Goal: Use online tool/utility: Use online tool/utility

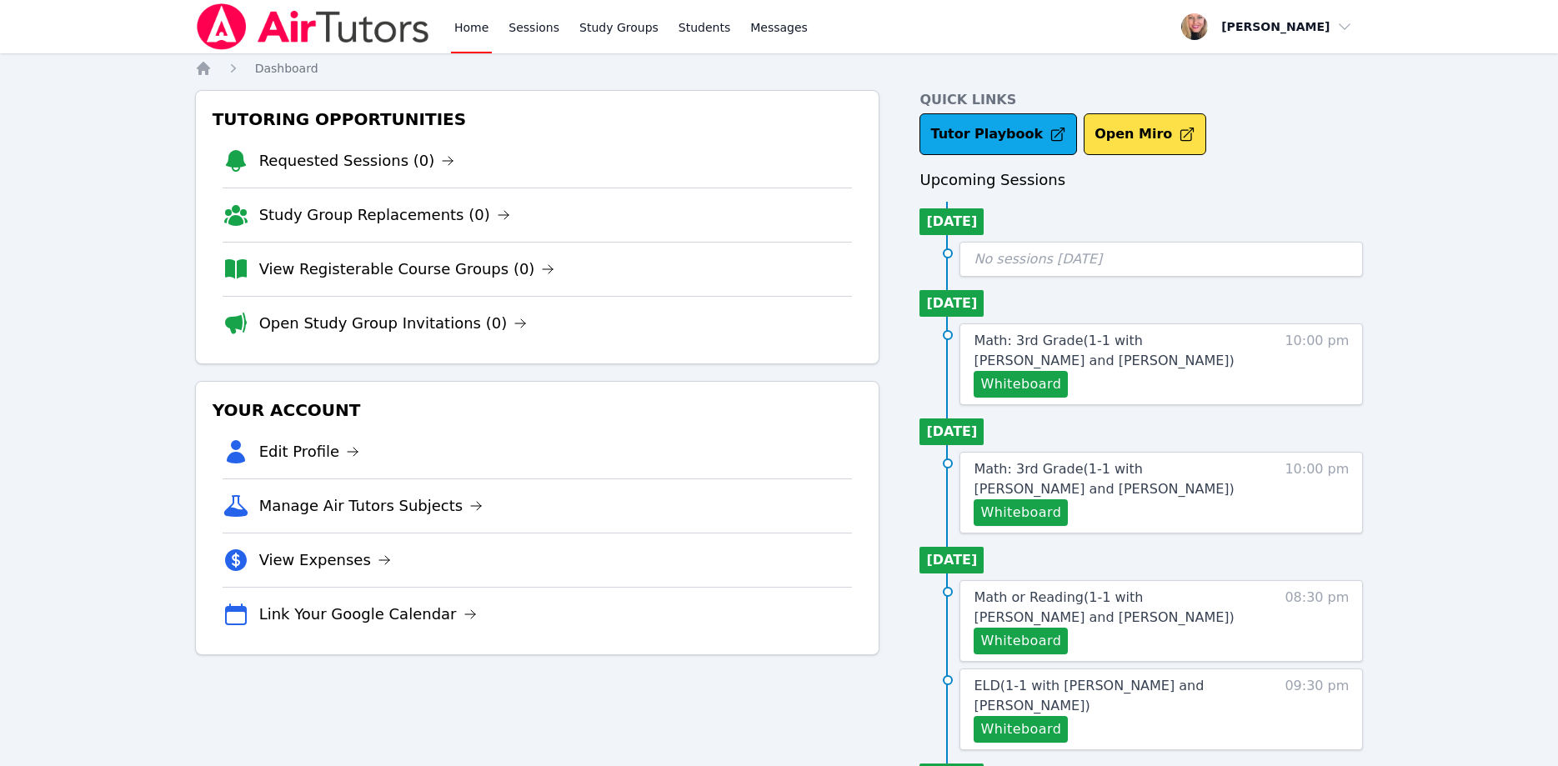
scroll to position [49, 0]
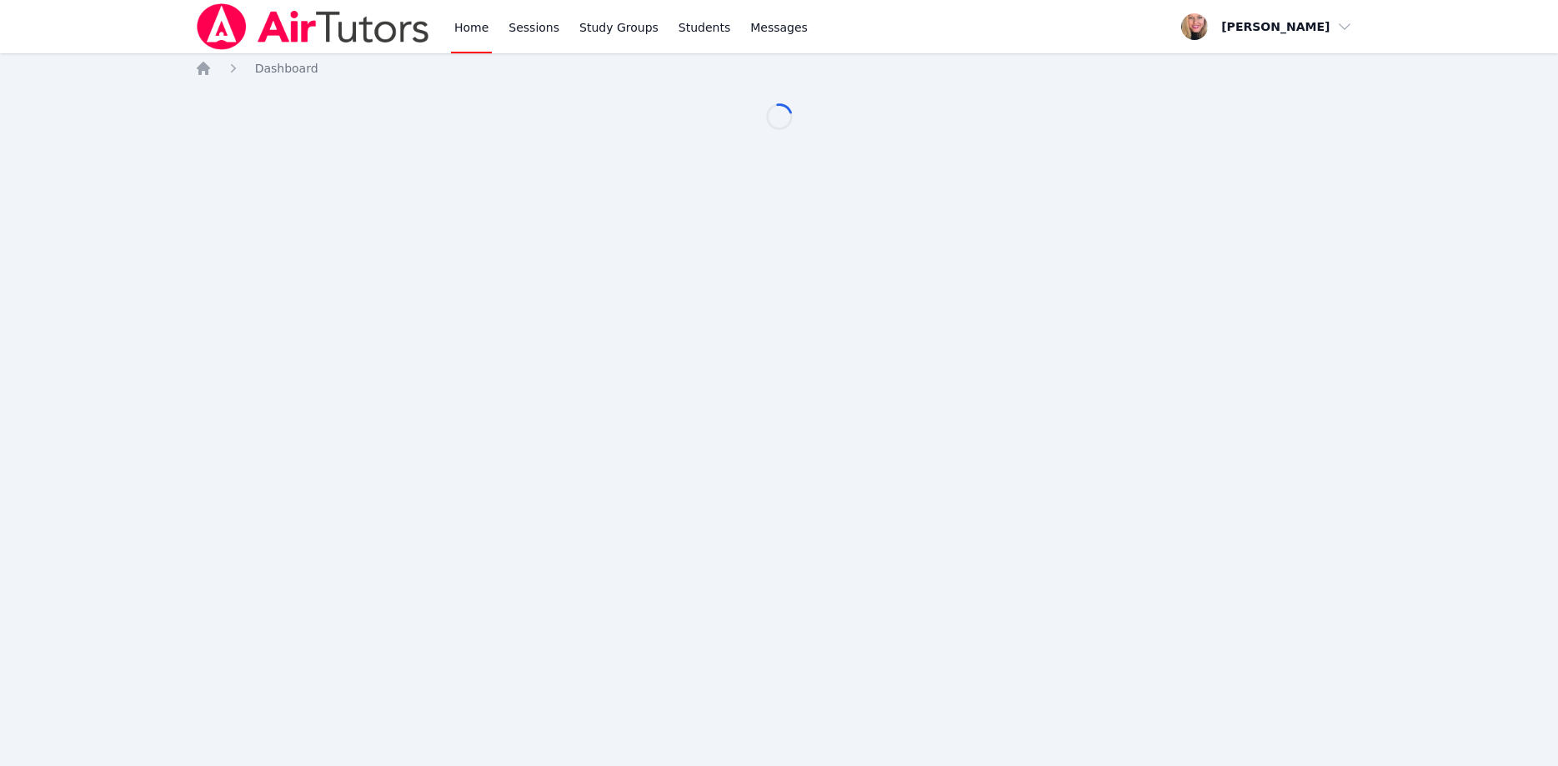
scroll to position [139, 0]
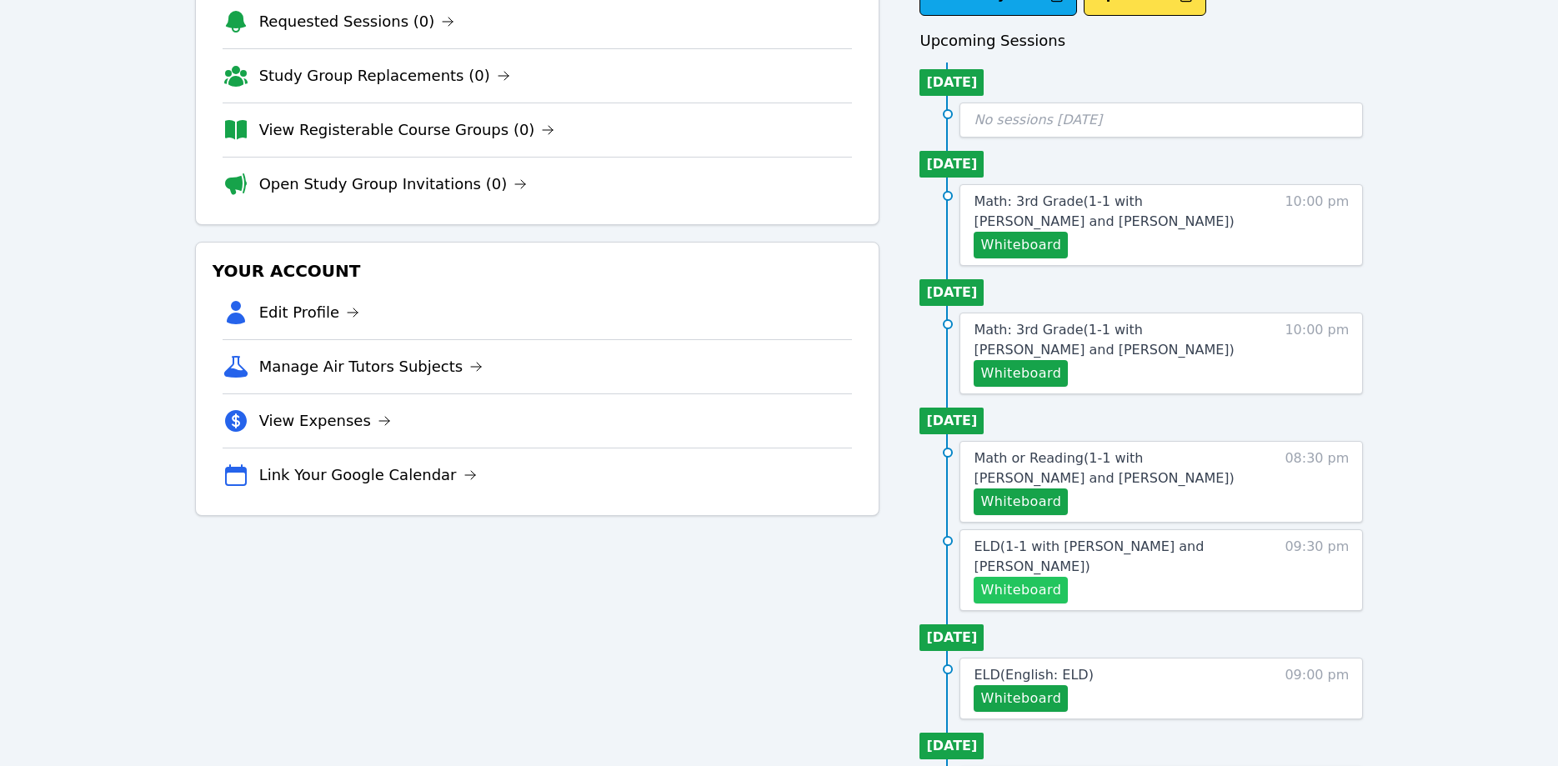
click at [1046, 577] on button "Whiteboard" at bounding box center [1021, 590] width 94 height 27
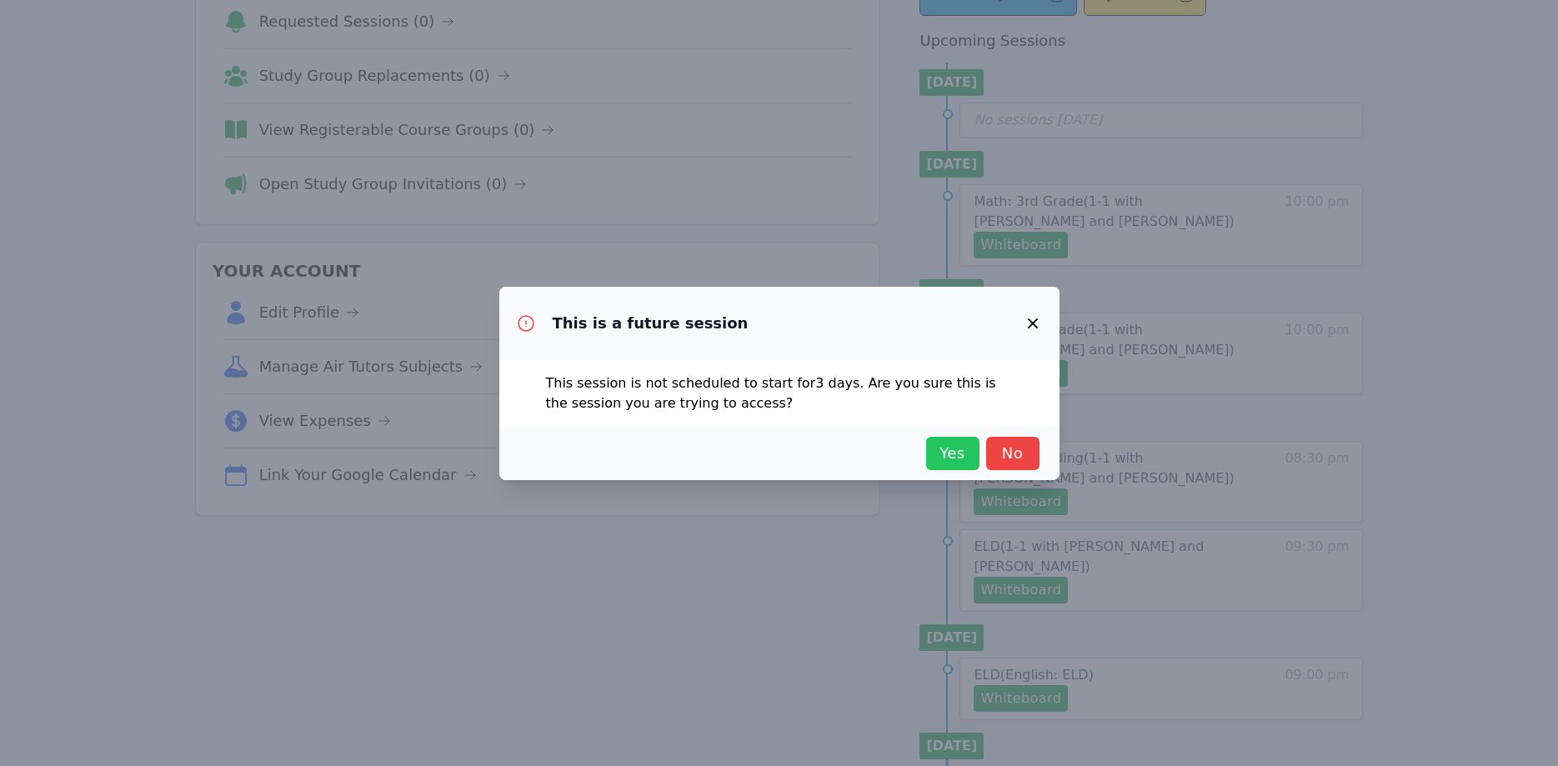
click at [974, 460] on button "Yes" at bounding box center [952, 453] width 53 height 33
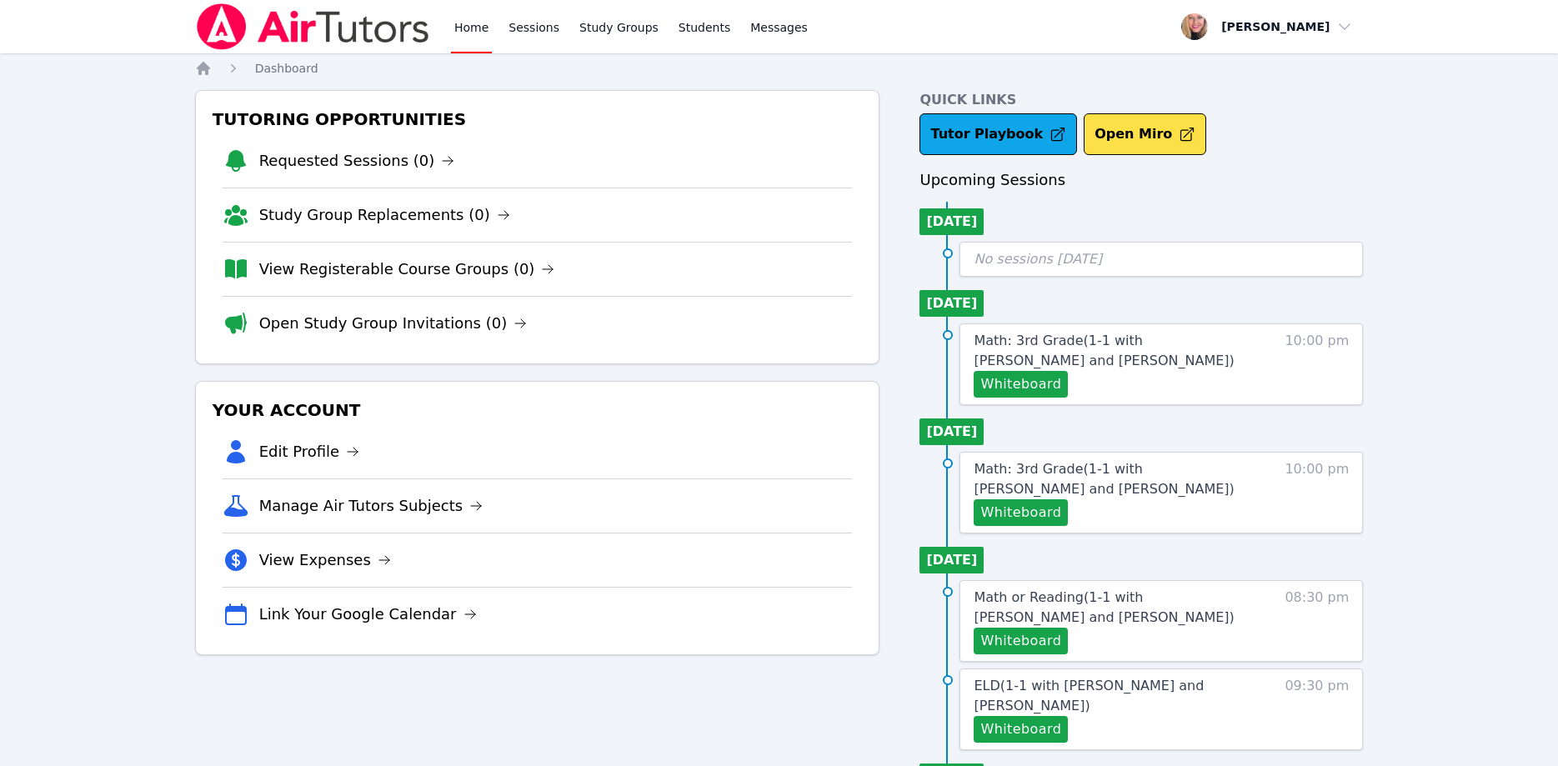
scroll to position [139, 0]
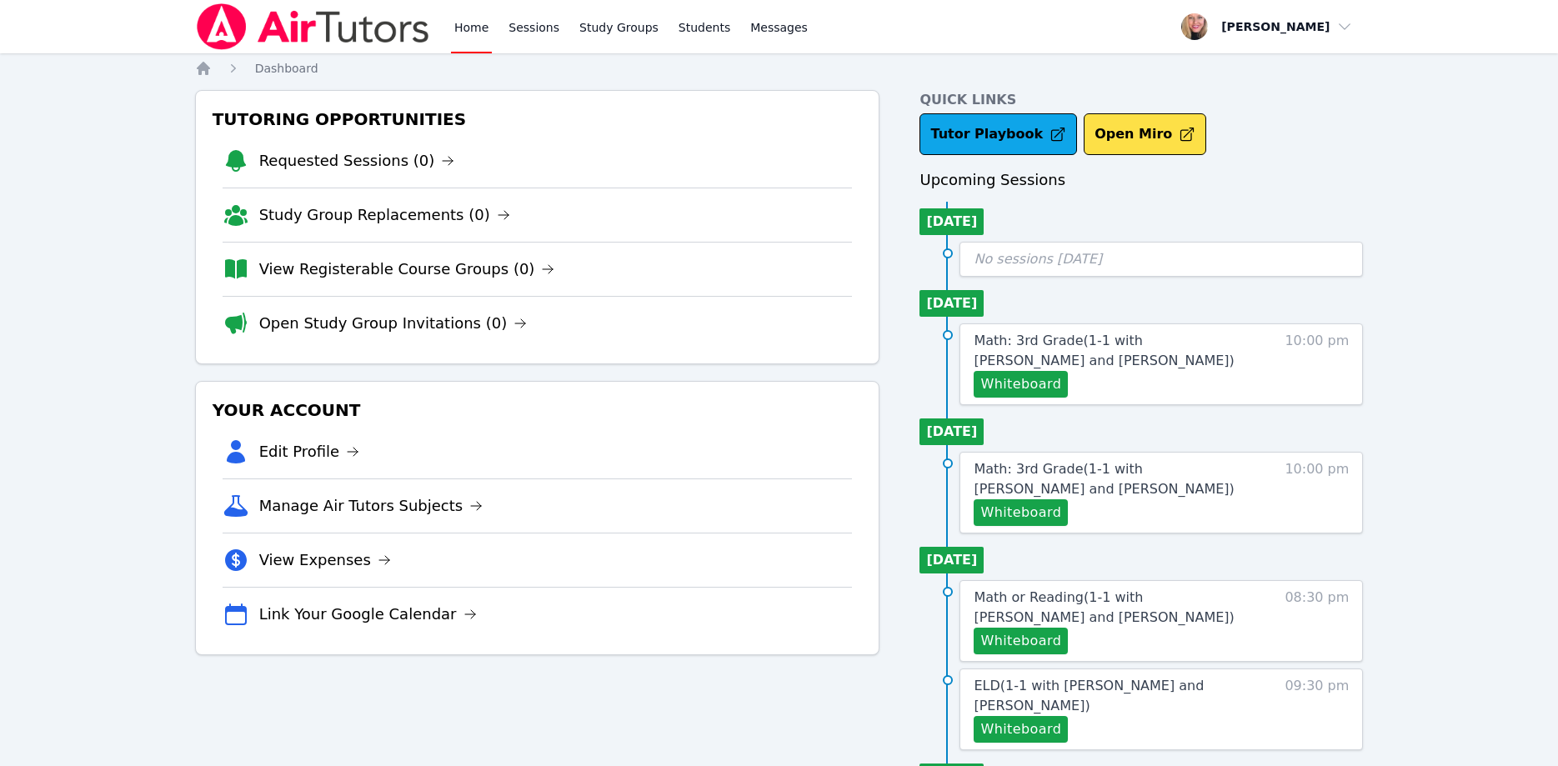
scroll to position [139, 0]
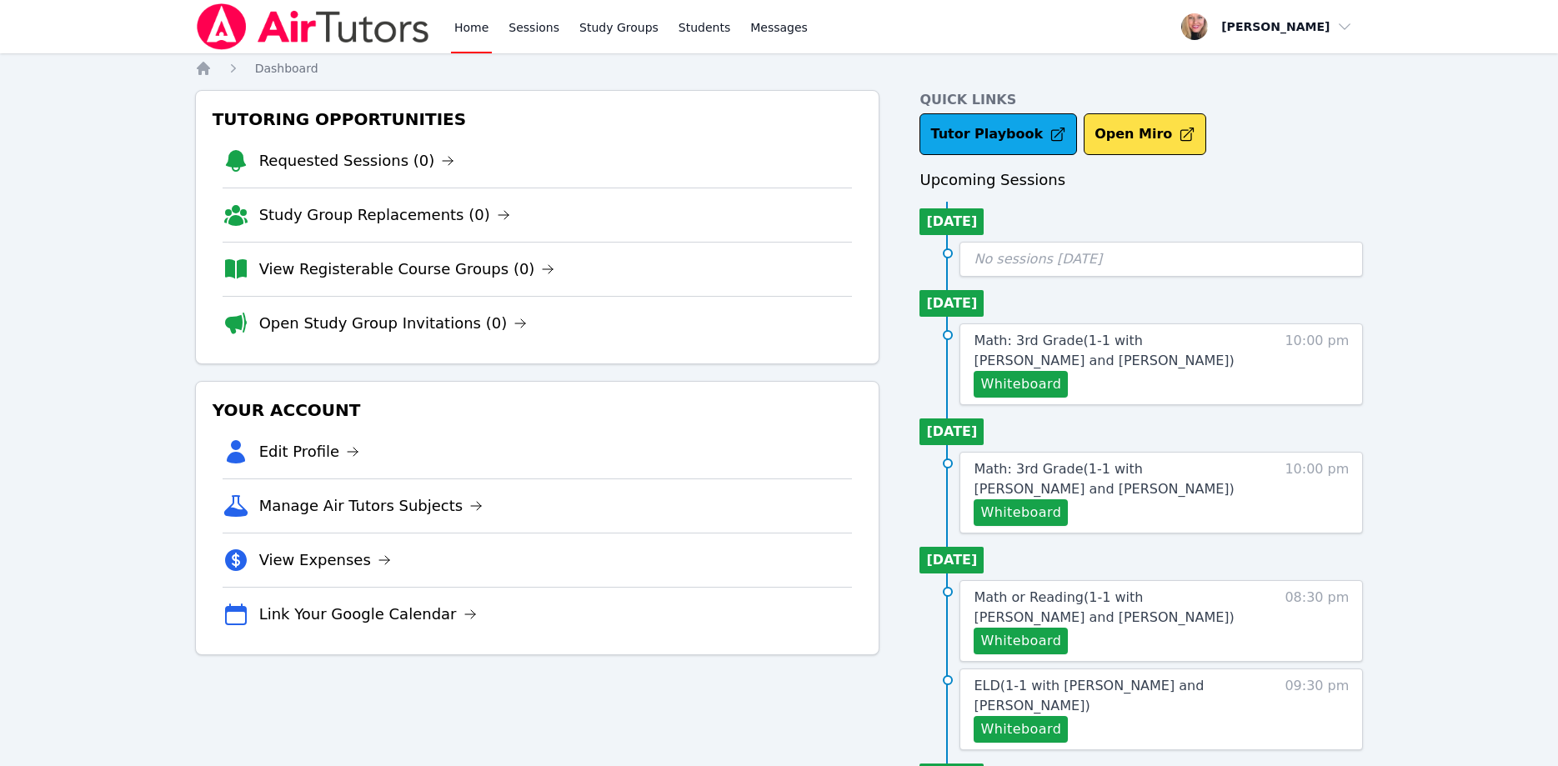
scroll to position [139, 0]
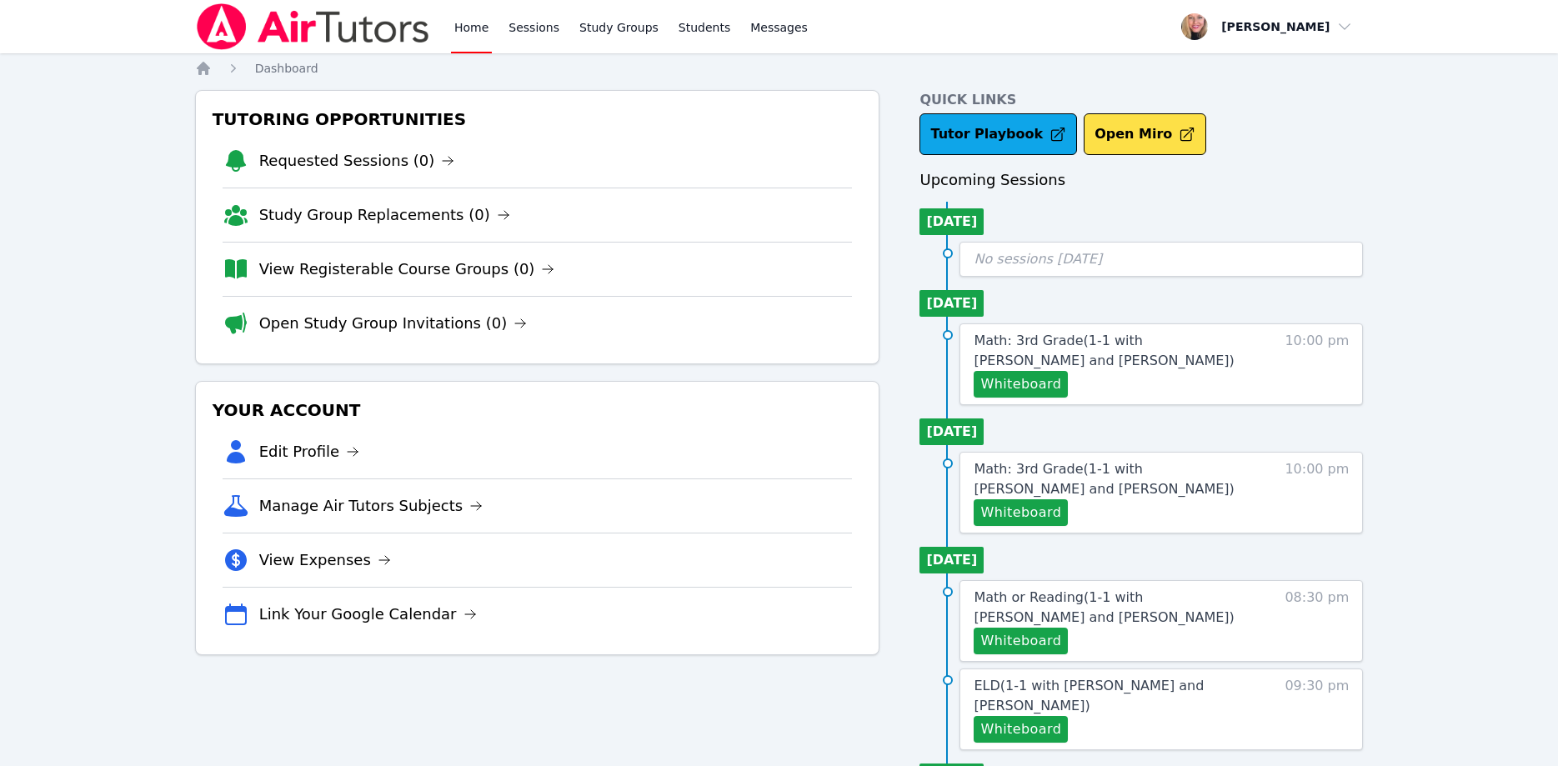
scroll to position [139, 0]
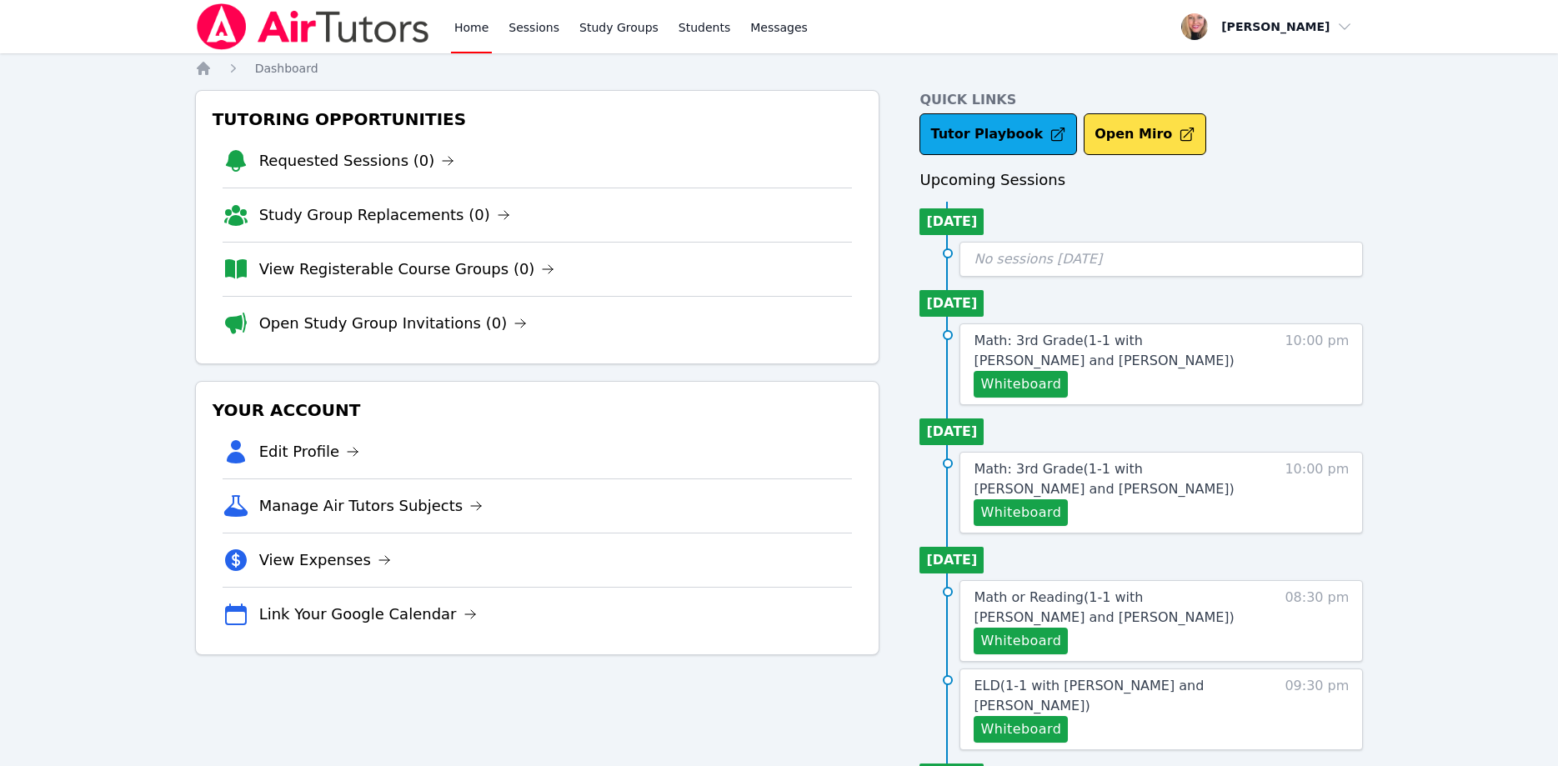
scroll to position [139, 0]
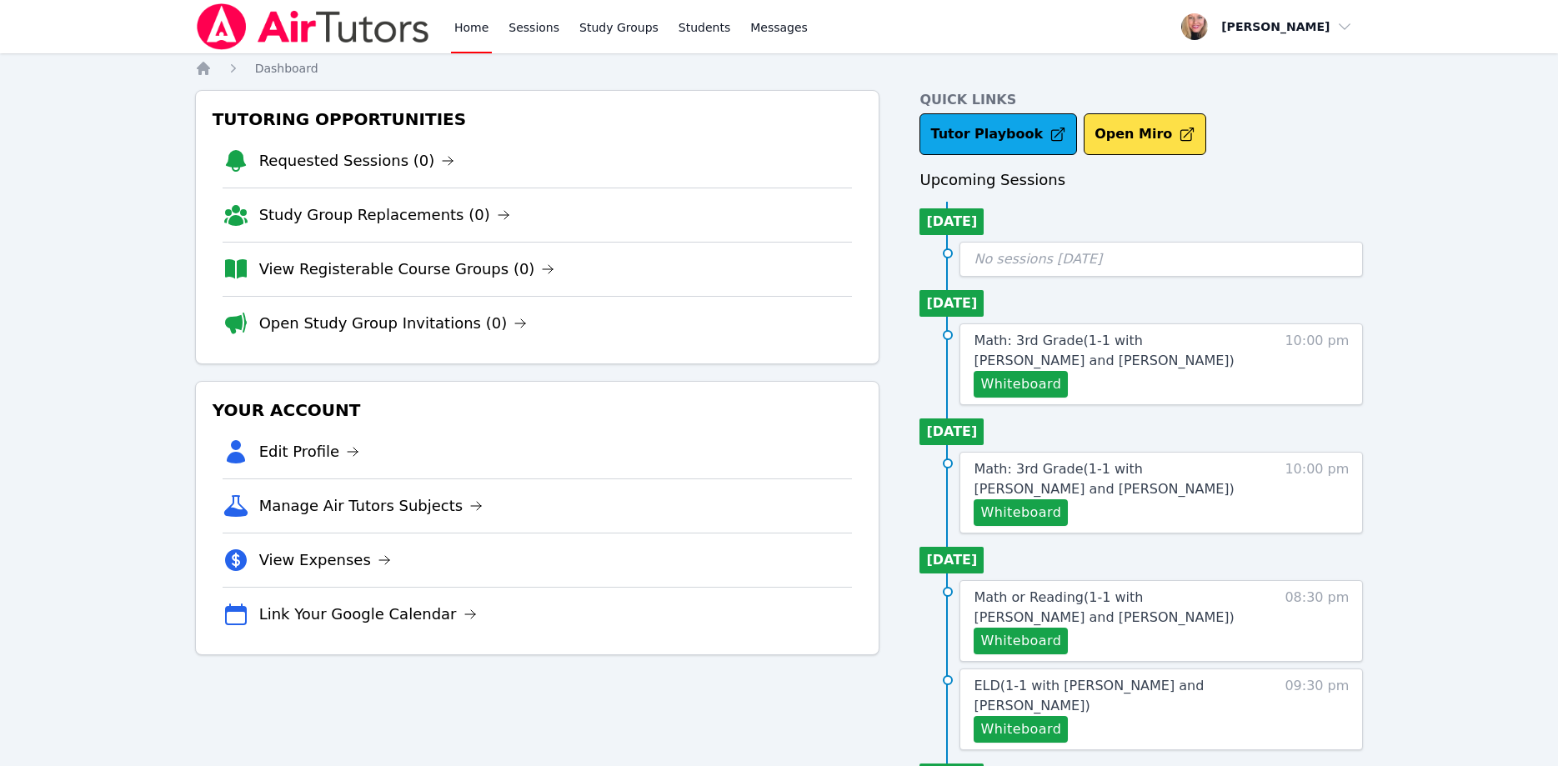
scroll to position [139, 0]
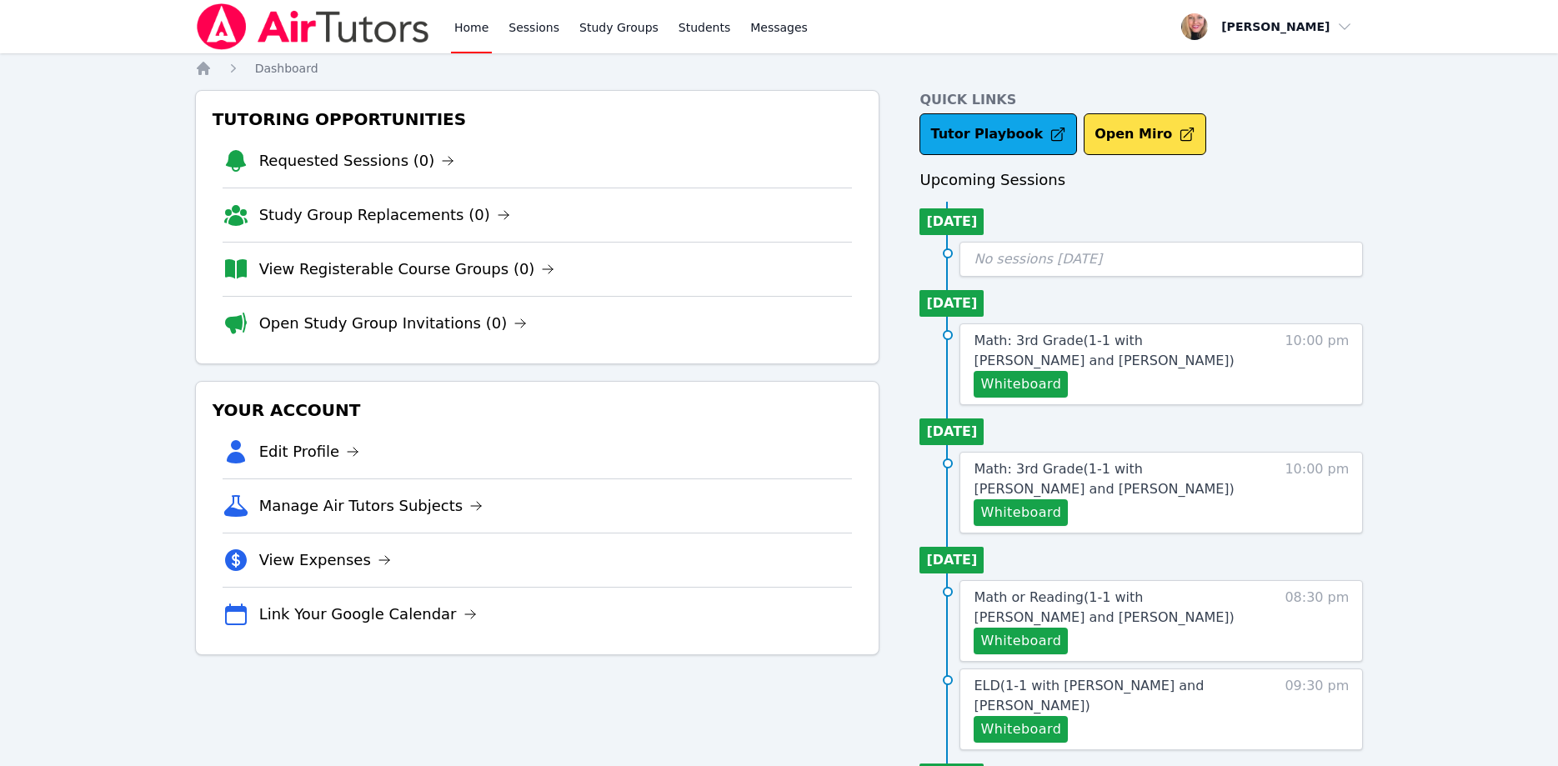
scroll to position [139, 0]
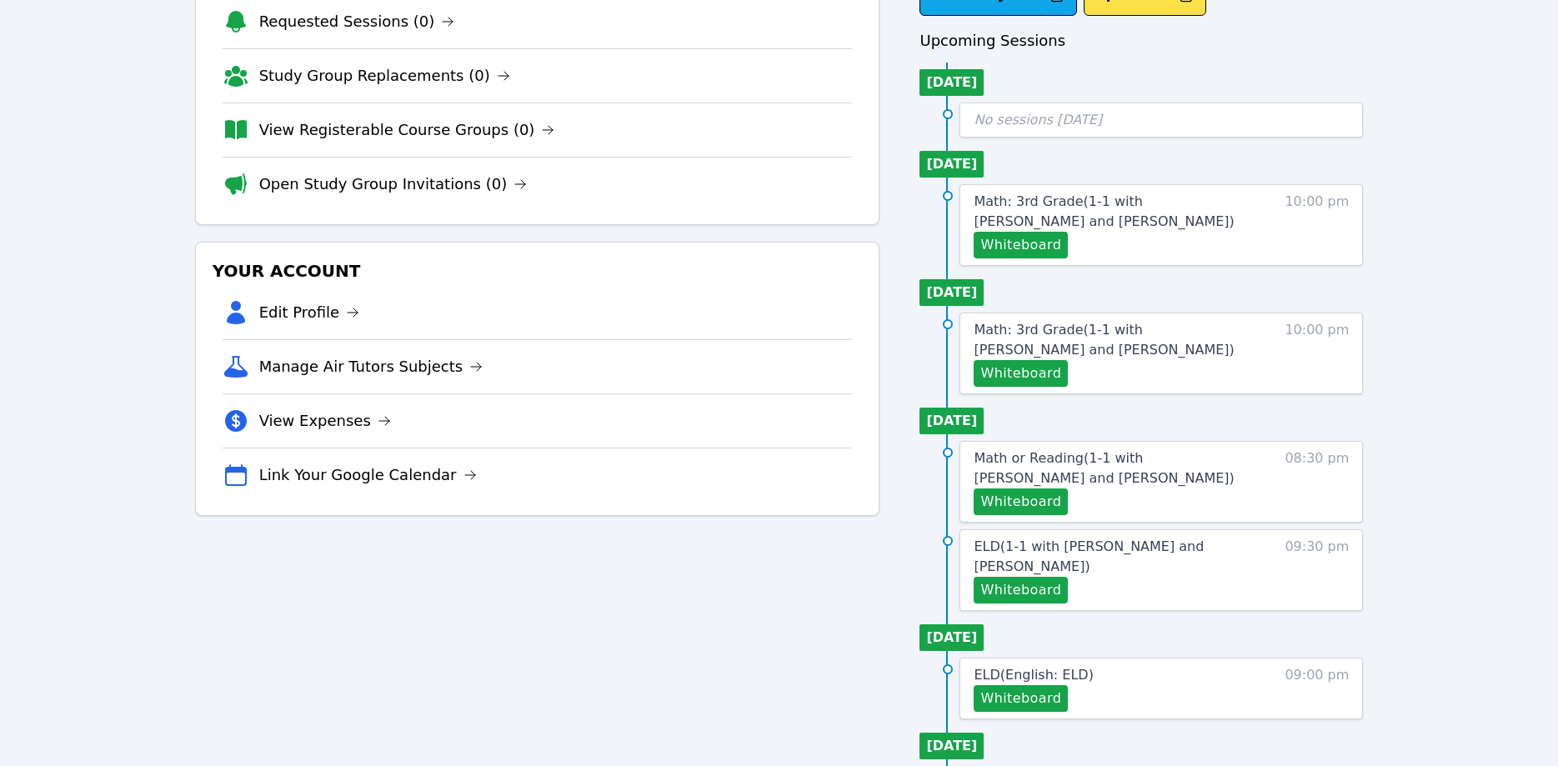
scroll to position [139, 0]
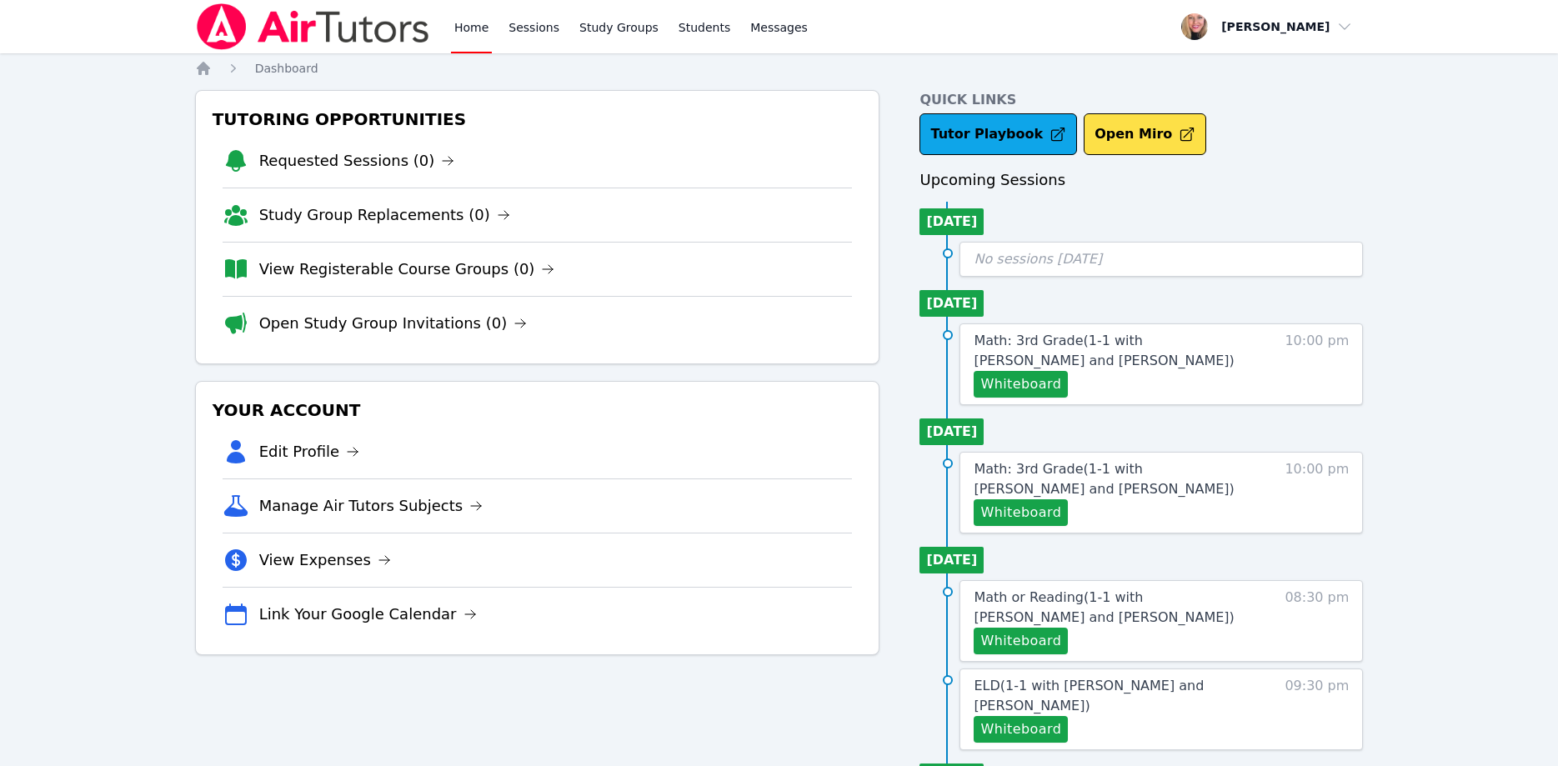
scroll to position [139, 0]
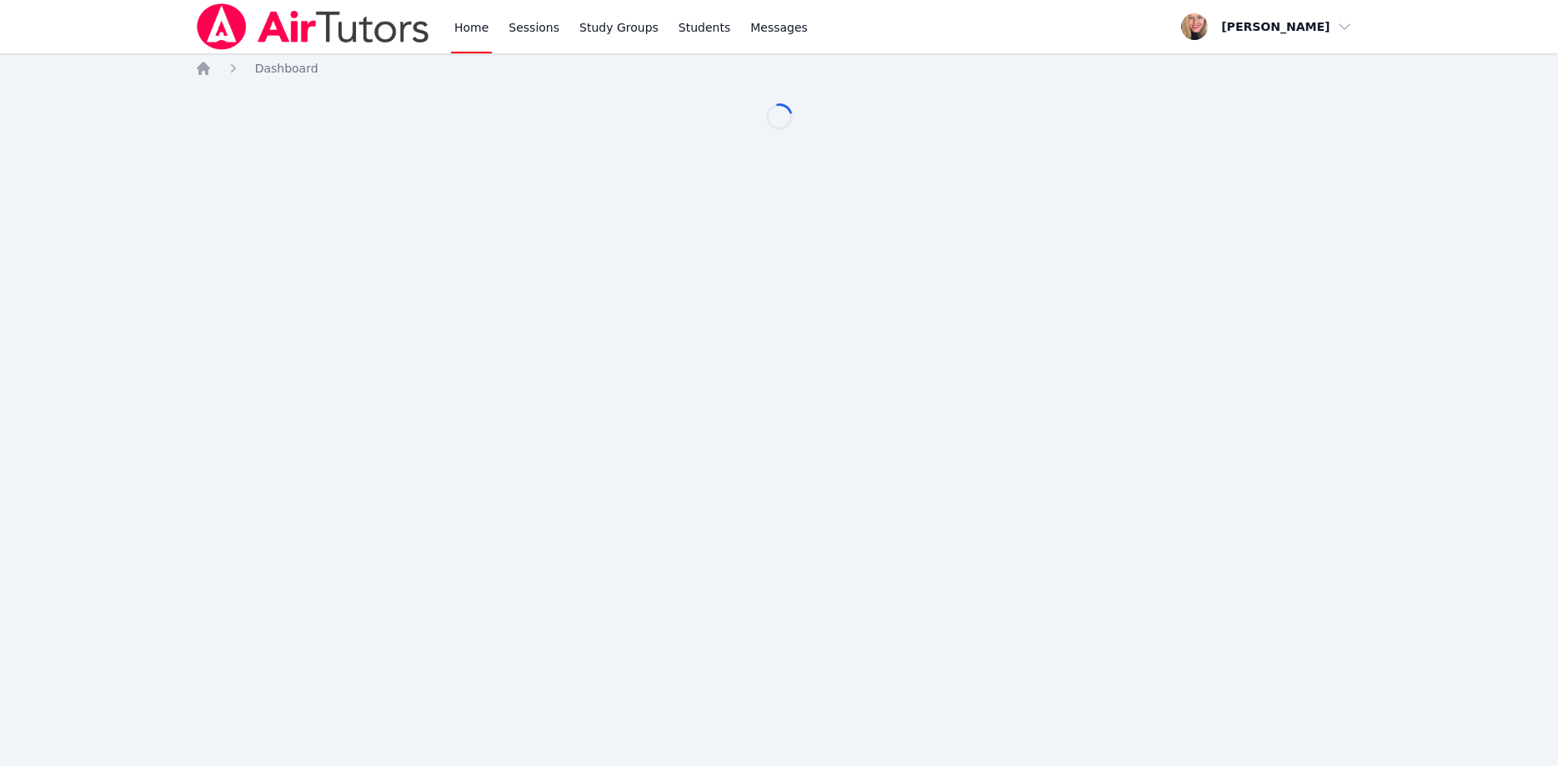
scroll to position [139, 0]
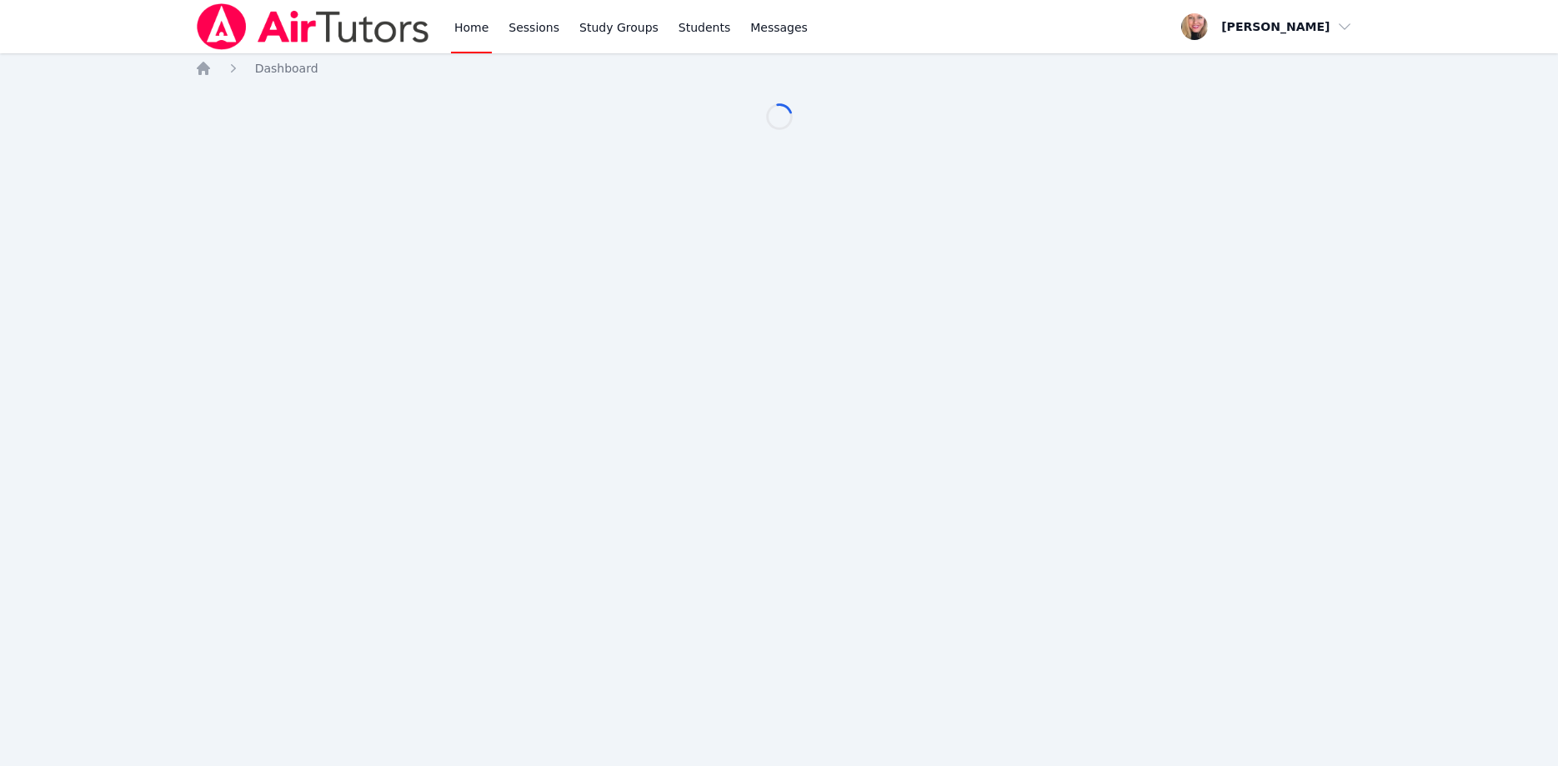
scroll to position [139, 0]
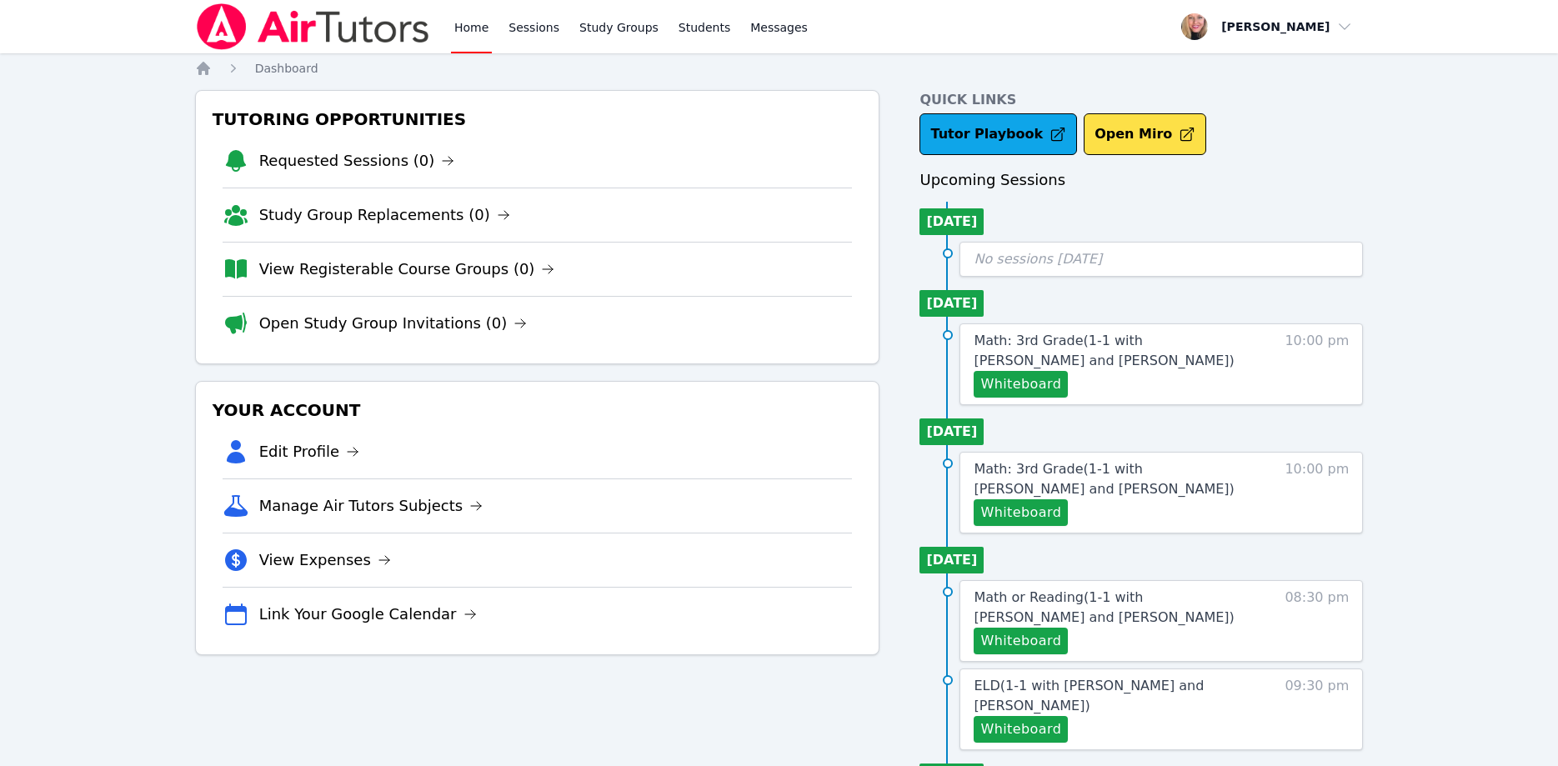
scroll to position [139, 0]
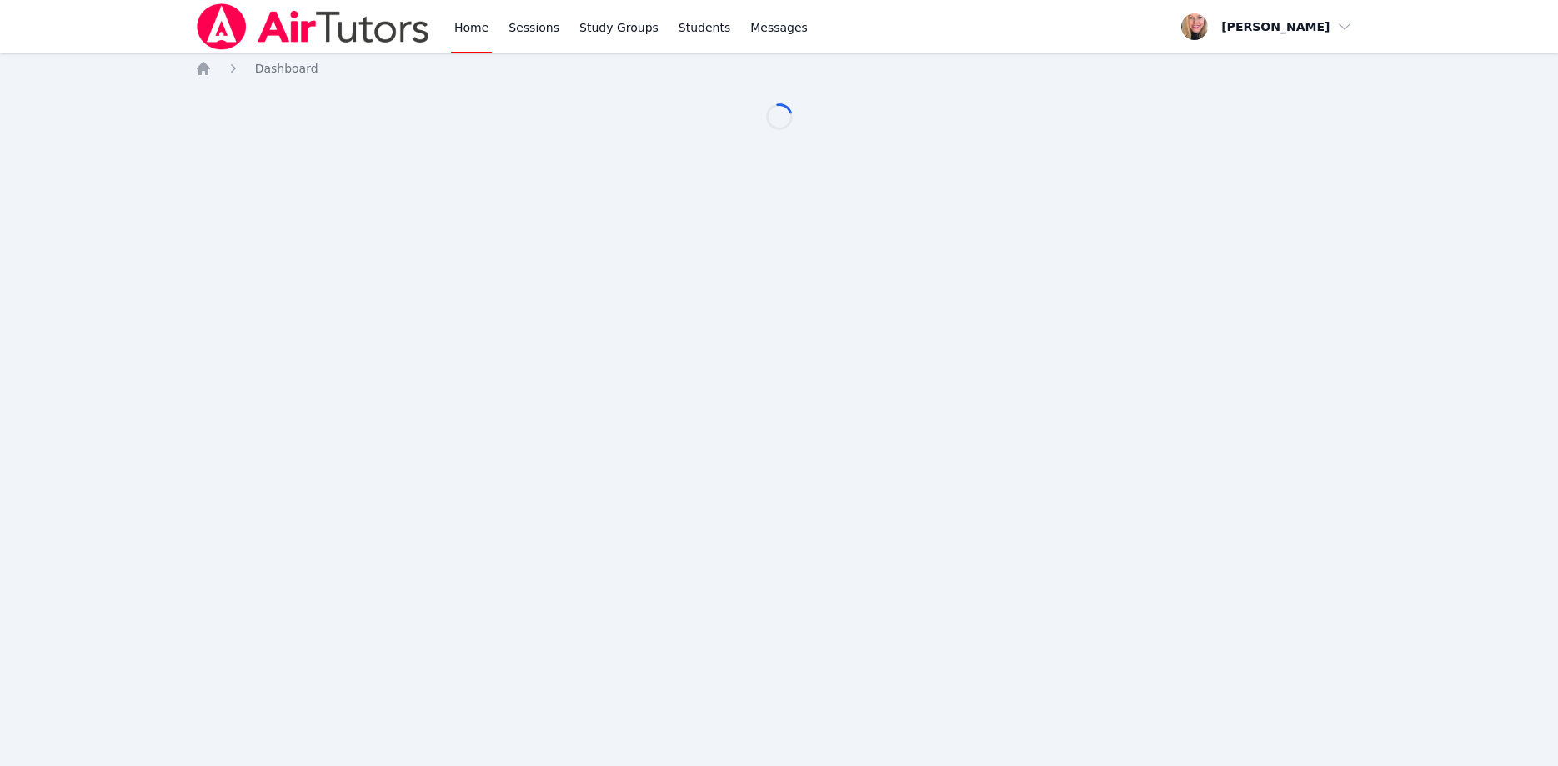
scroll to position [139, 0]
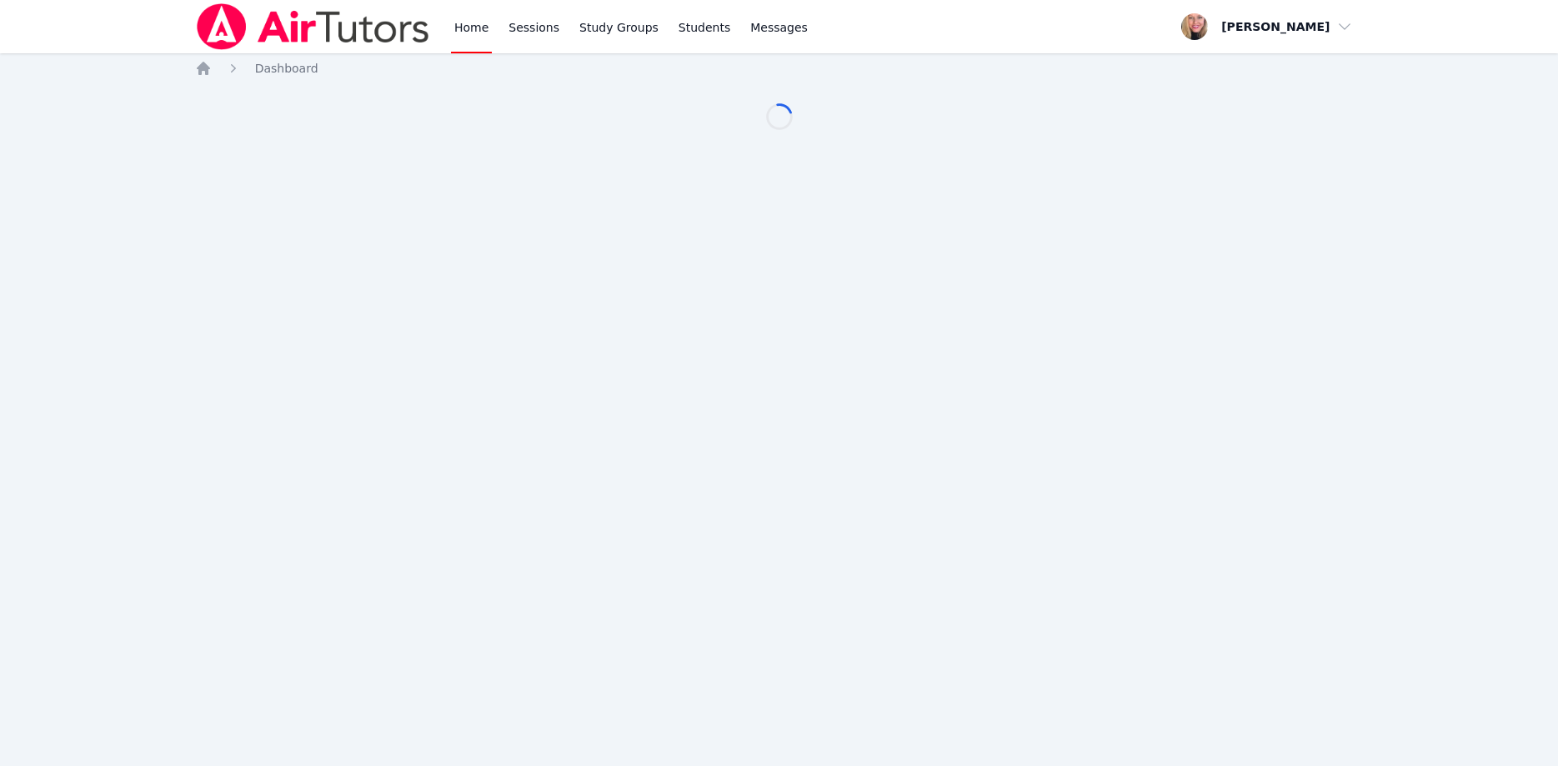
scroll to position [139, 0]
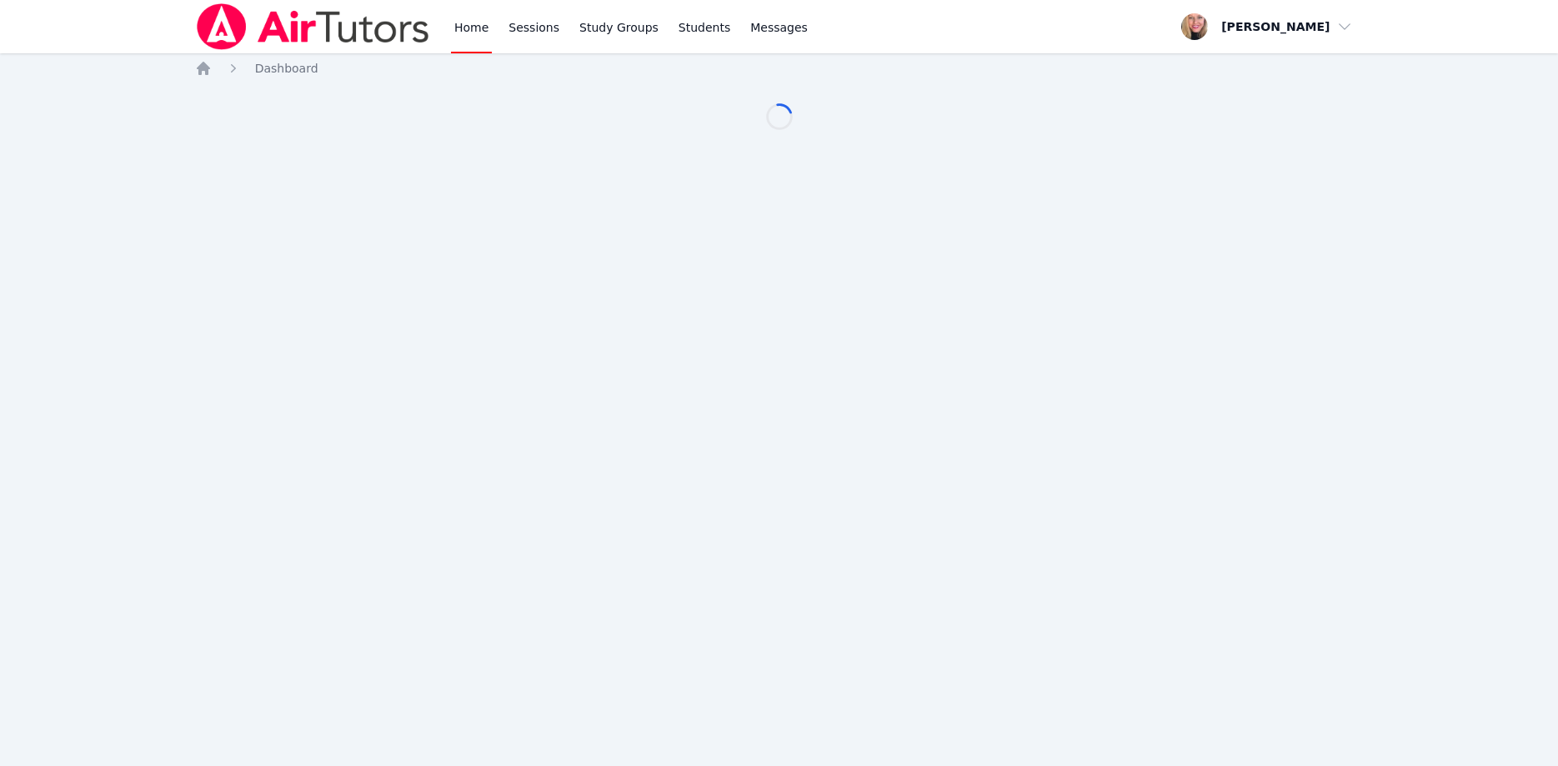
scroll to position [139, 0]
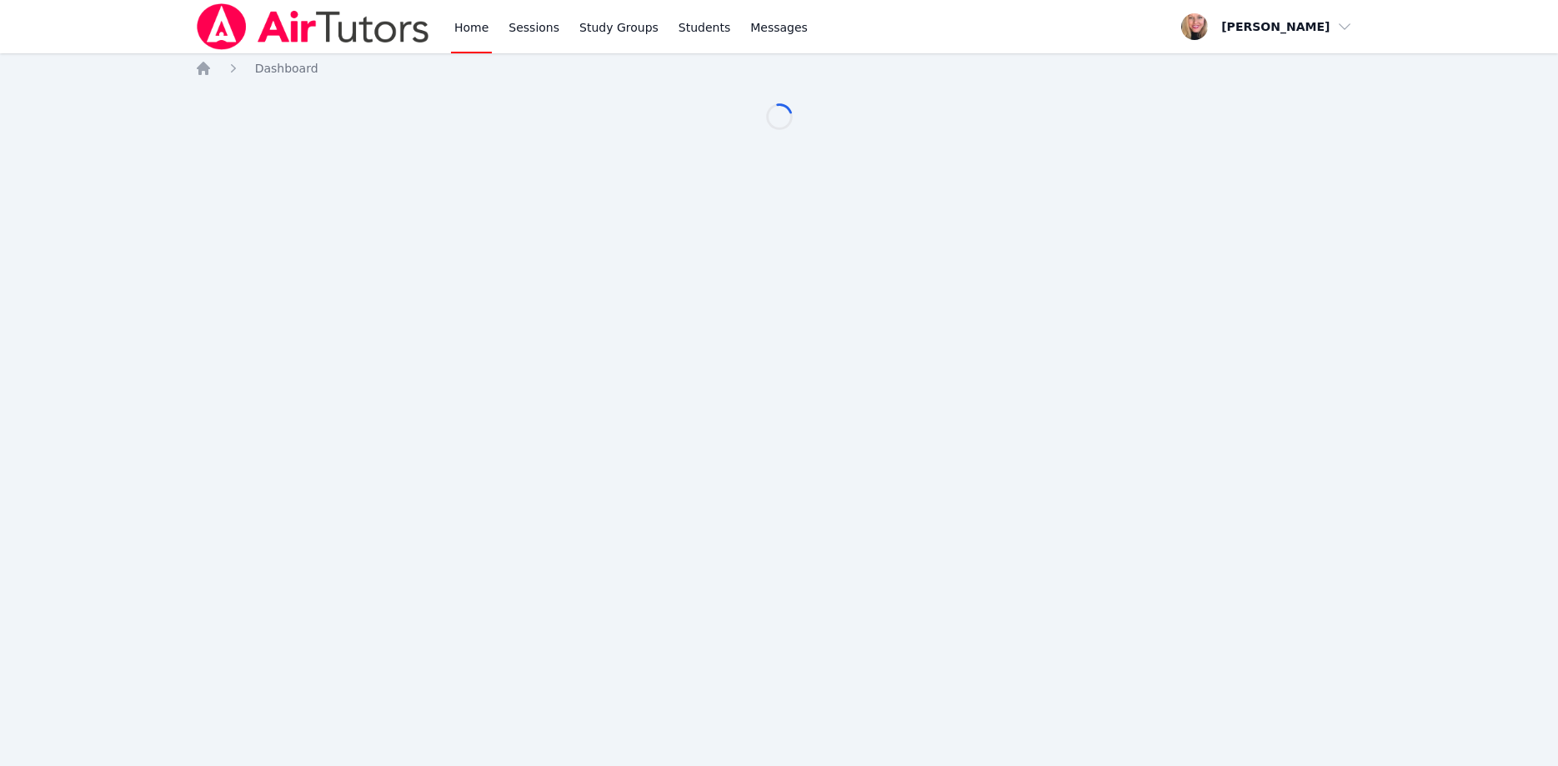
scroll to position [139, 0]
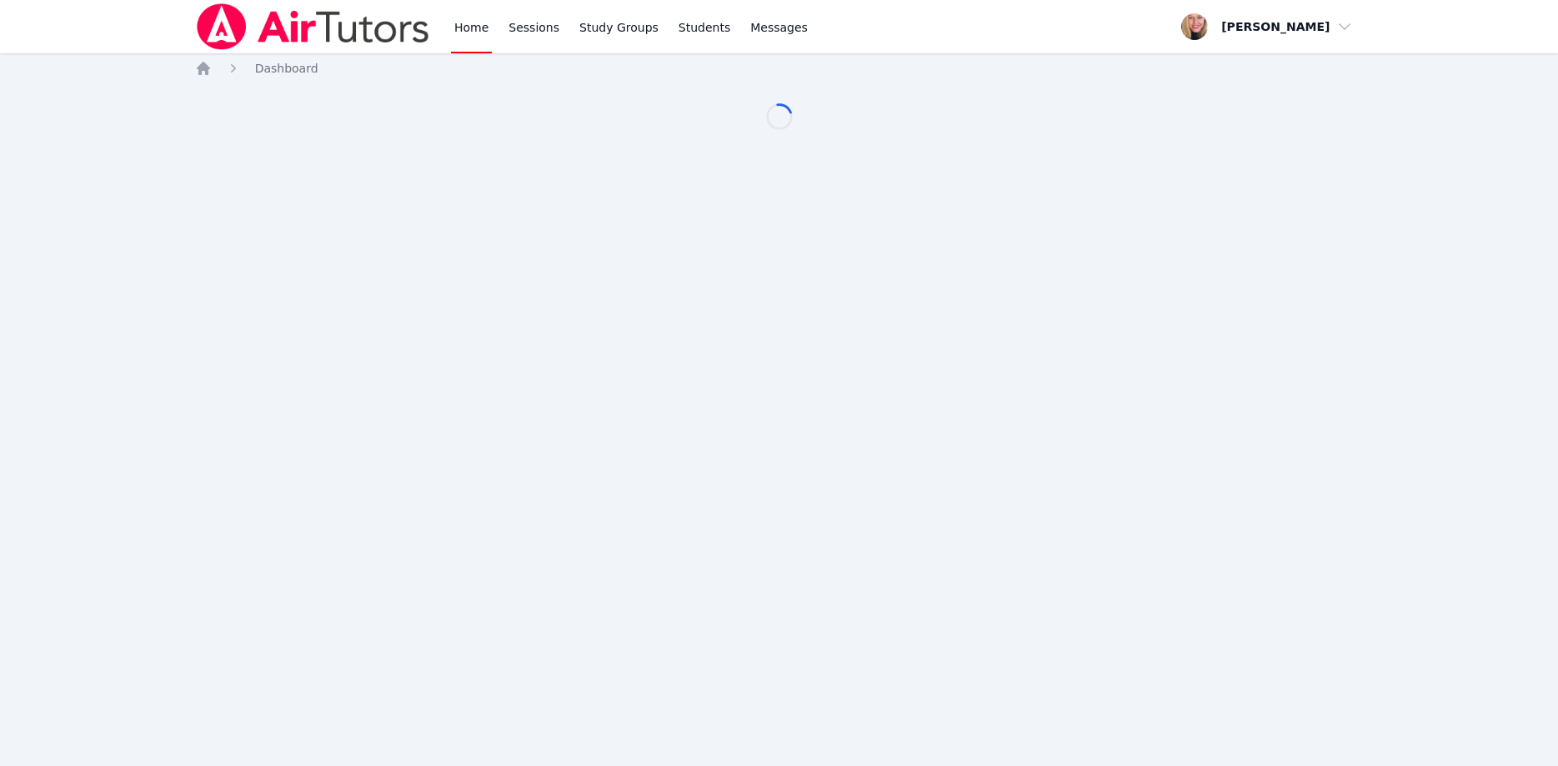
scroll to position [139, 0]
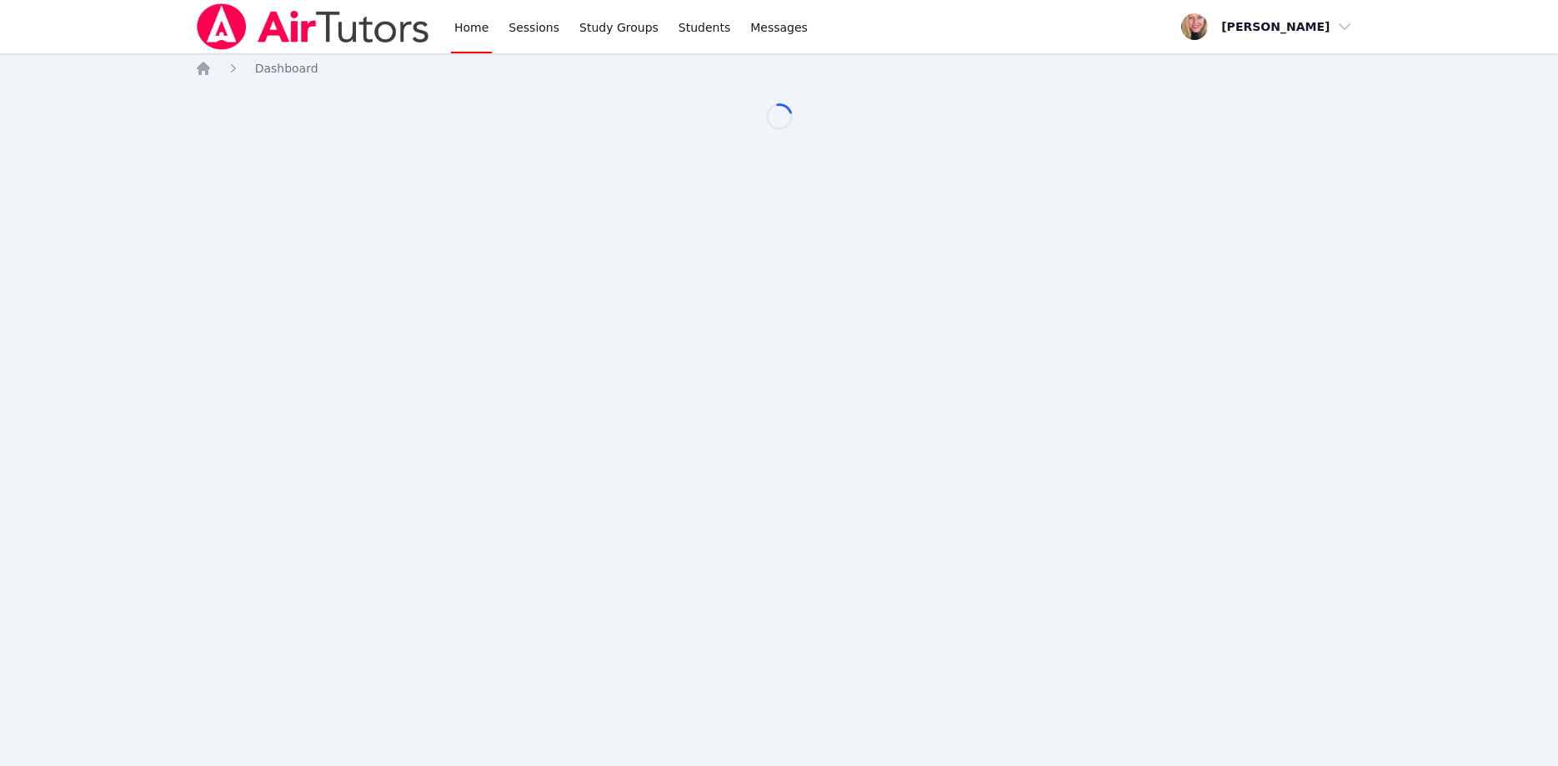
scroll to position [139, 0]
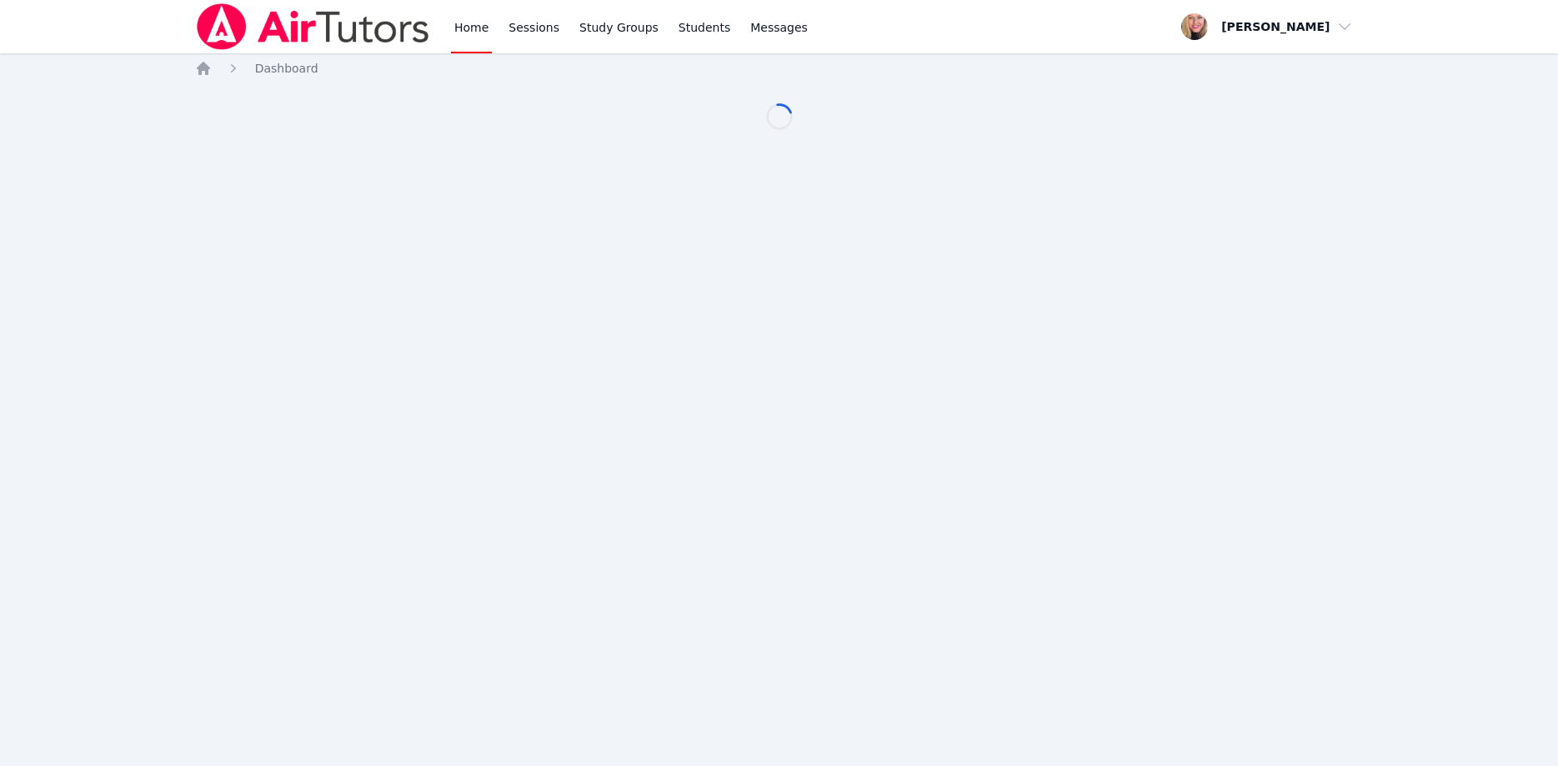
scroll to position [139, 0]
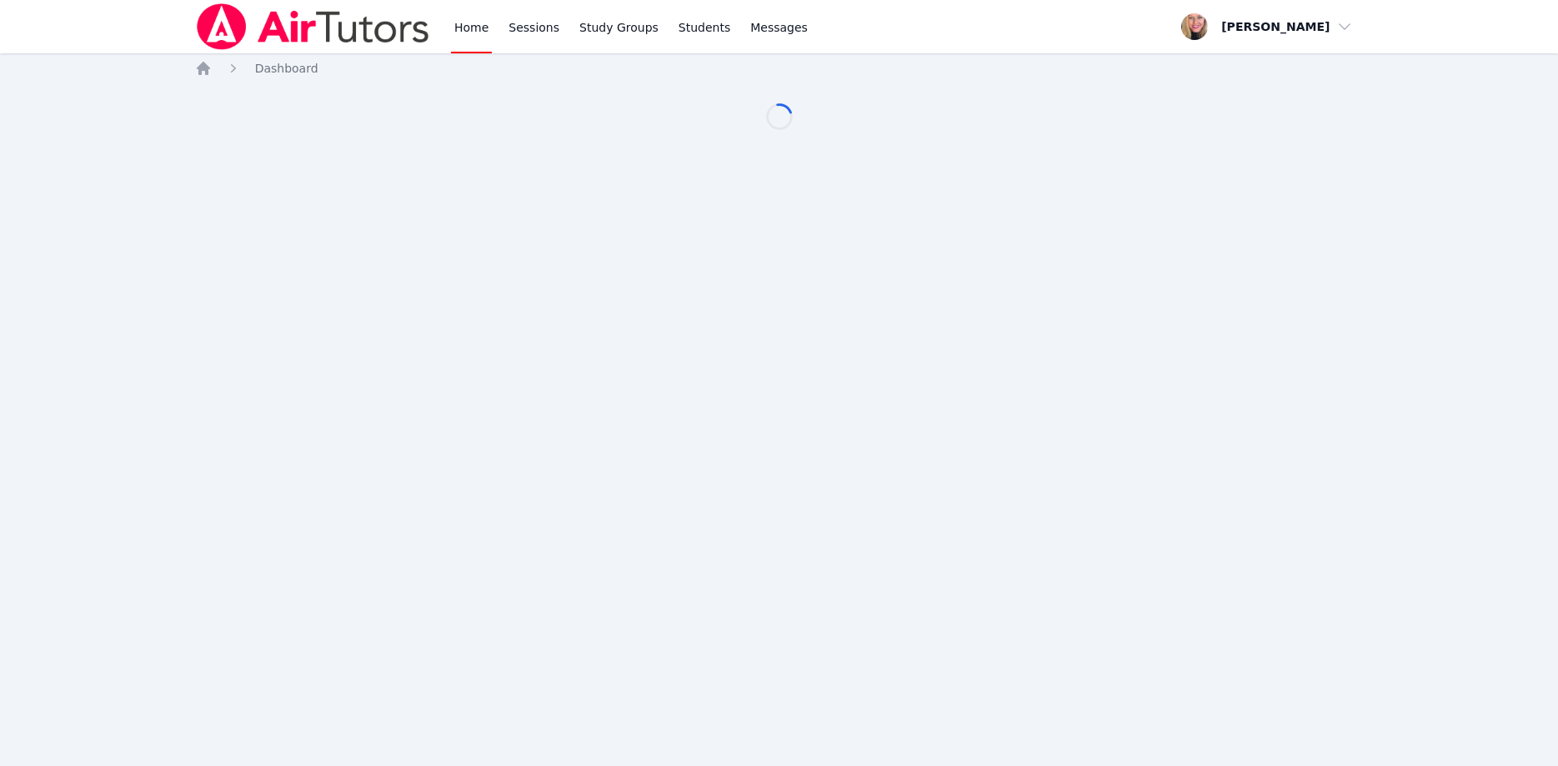
scroll to position [139, 0]
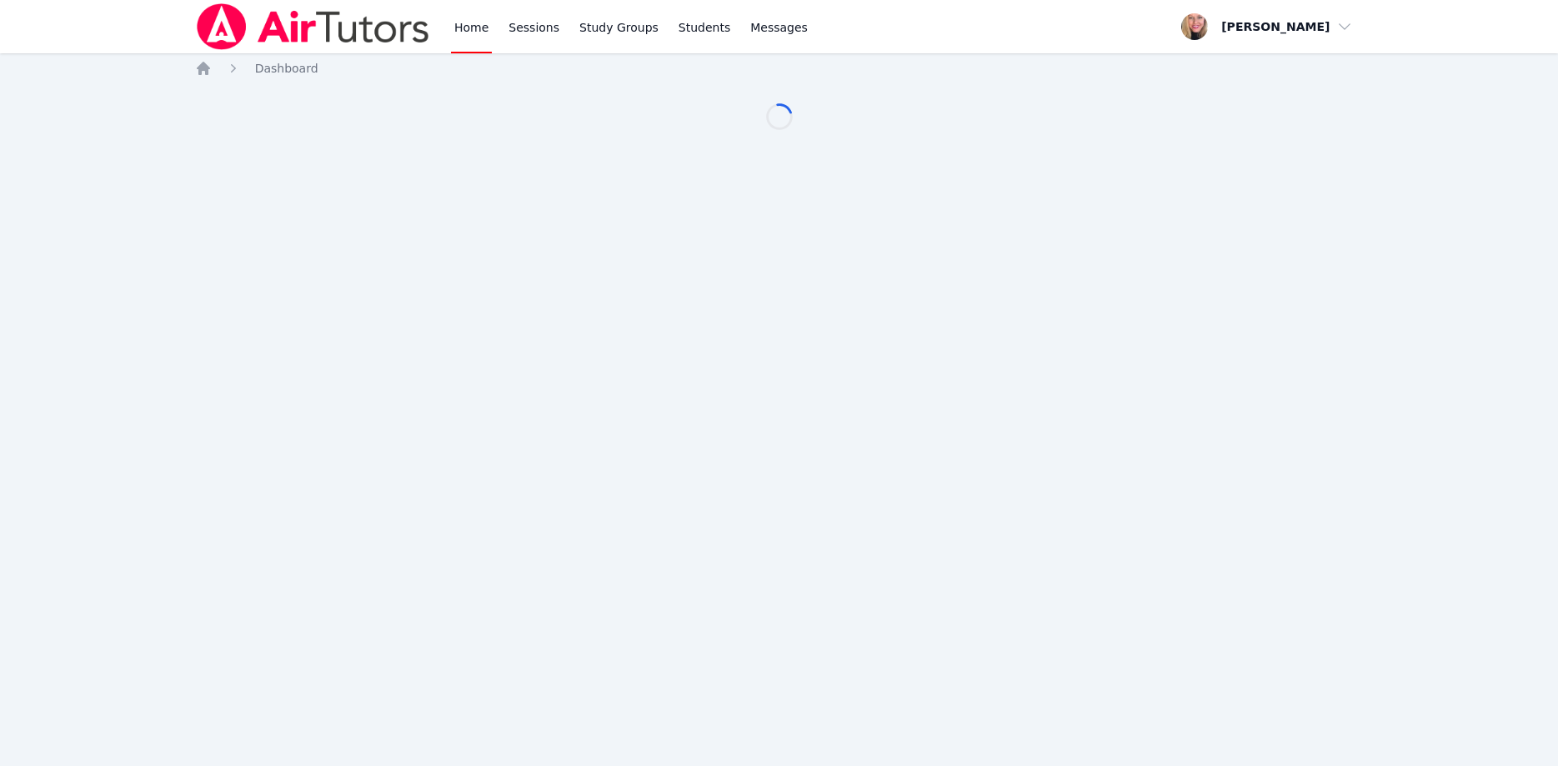
scroll to position [139, 0]
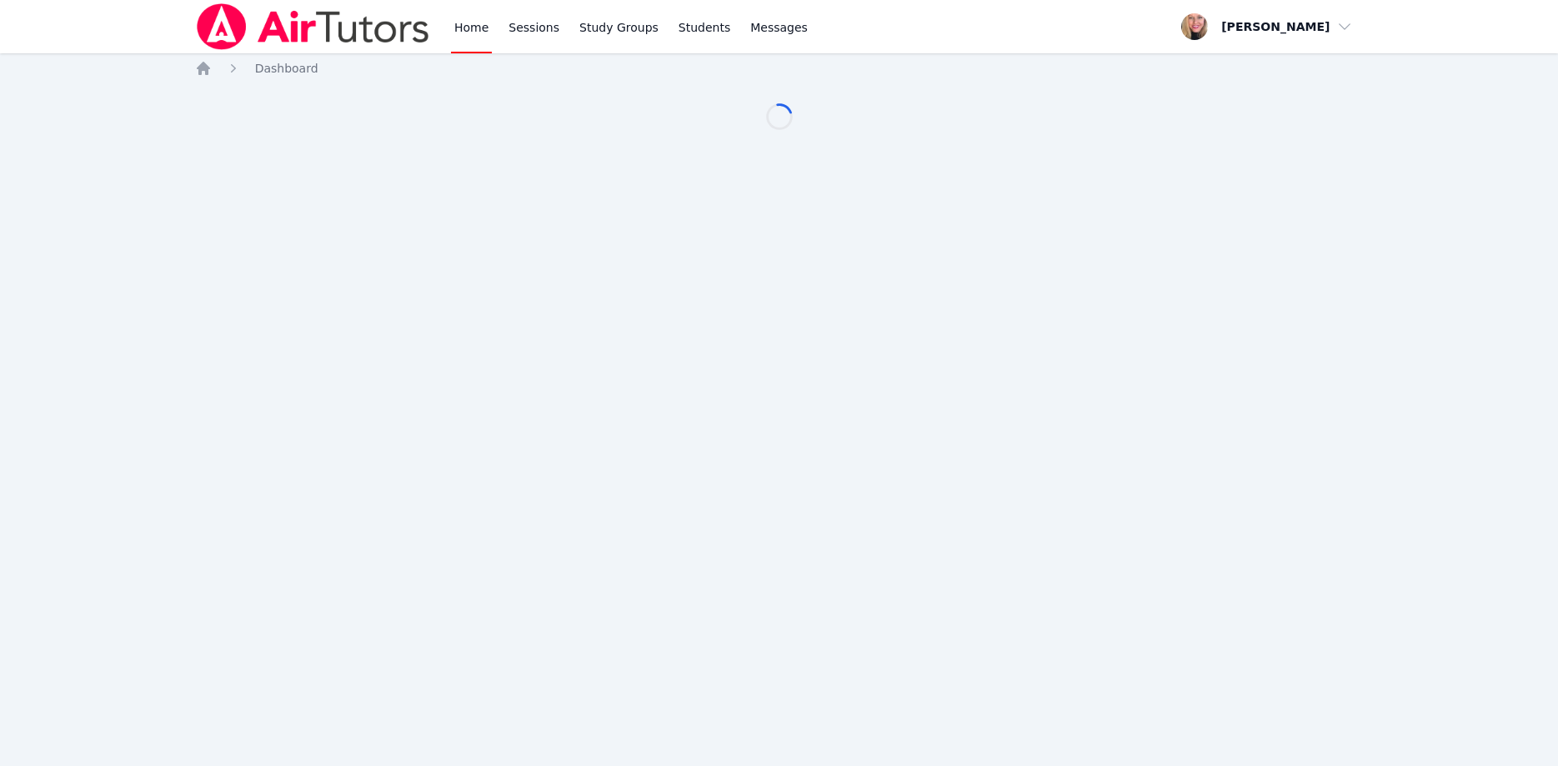
scroll to position [139, 0]
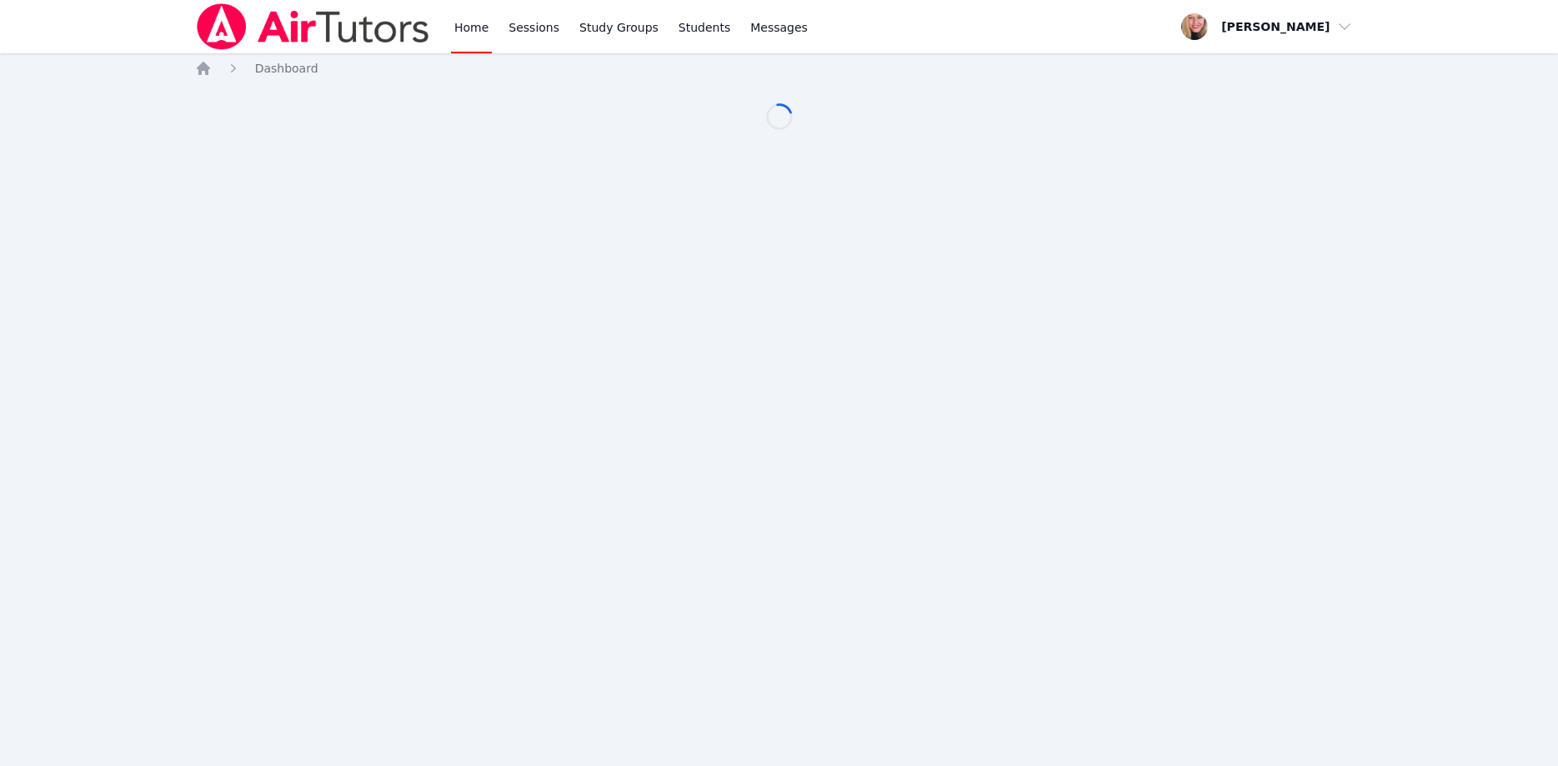
scroll to position [139, 0]
